Goal: Find specific page/section: Find specific page/section

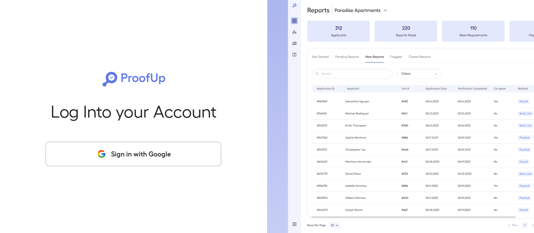
click at [189, 158] on button "Sign in with Google" at bounding box center [134, 154] width 176 height 25
click at [164, 151] on button "Sign in with Google" at bounding box center [134, 154] width 176 height 25
click at [169, 159] on button "Sign in with Google" at bounding box center [134, 154] width 176 height 25
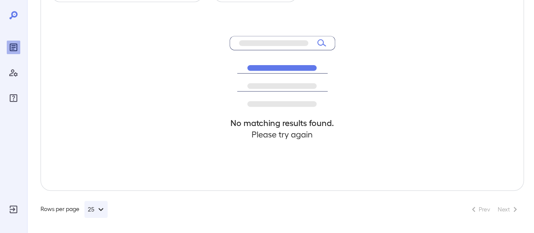
scroll to position [42, 0]
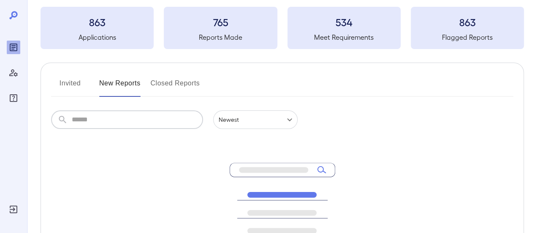
click at [152, 117] on input "text" at bounding box center [137, 119] width 131 height 19
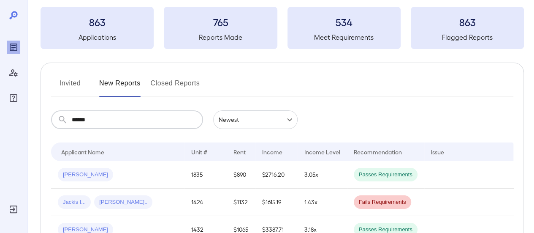
type input "******"
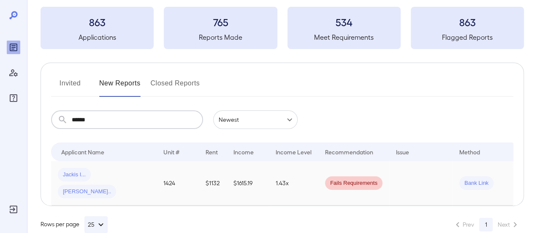
click at [230, 175] on td "$1615.19" at bounding box center [248, 183] width 42 height 44
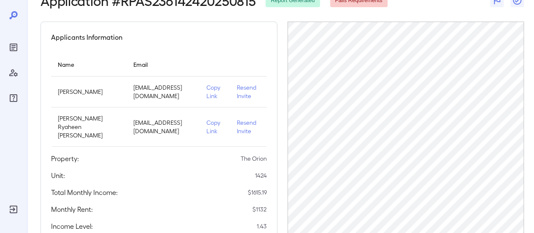
scroll to position [85, 0]
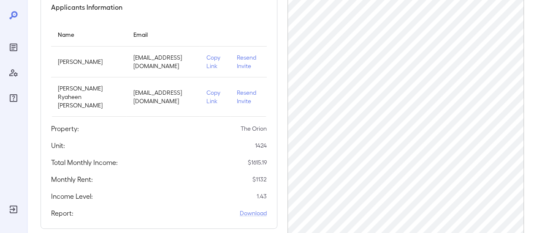
click at [220, 94] on p "Copy Link" at bounding box center [215, 96] width 17 height 17
